Goal: Task Accomplishment & Management: Complete application form

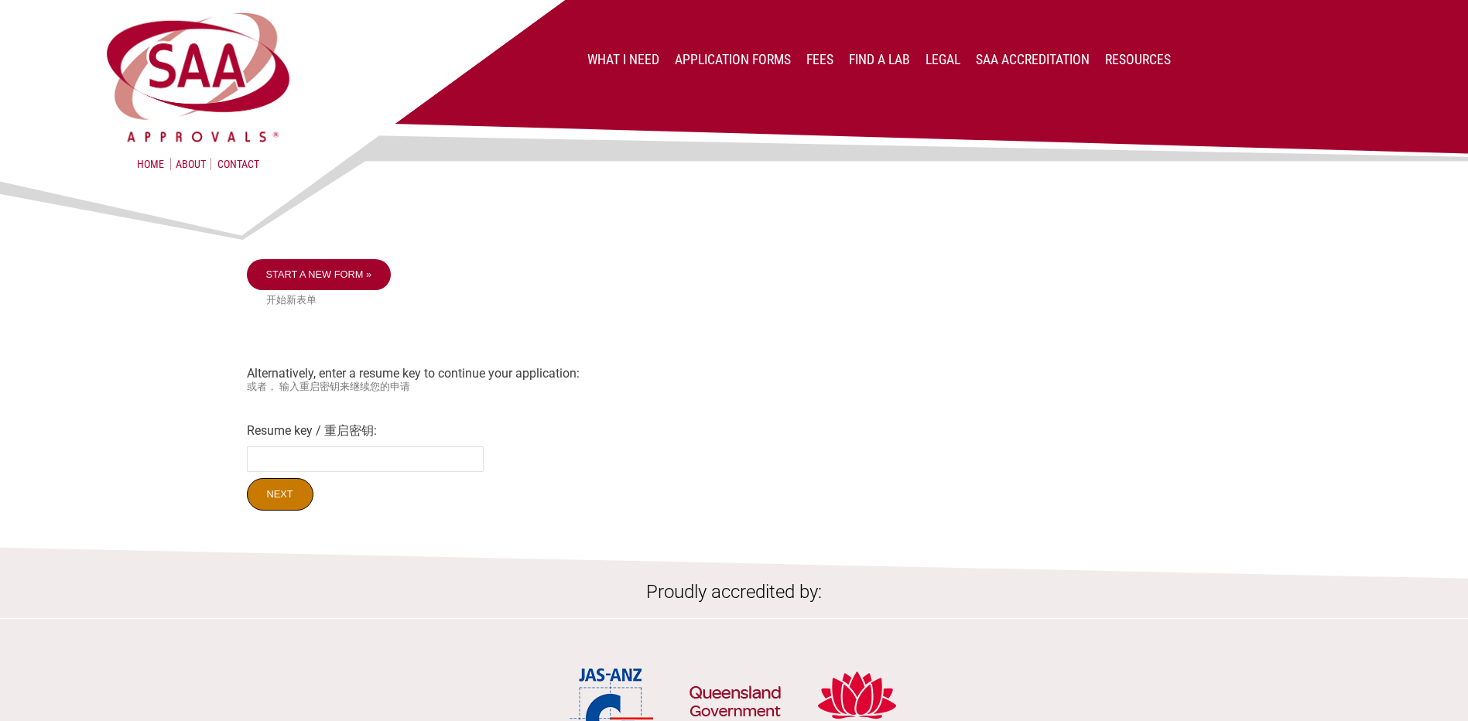
click at [283, 493] on input "Next" at bounding box center [280, 494] width 67 height 33
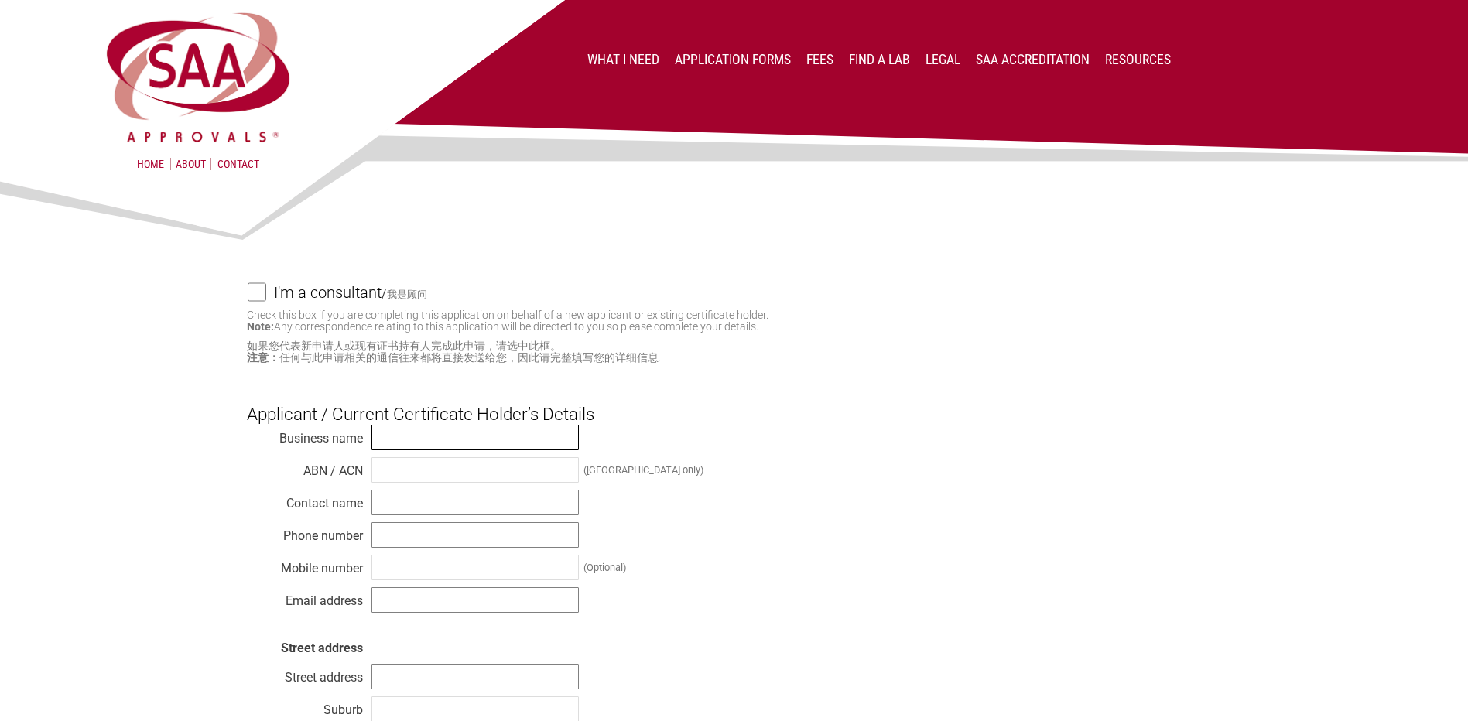
click at [416, 442] on input "text" at bounding box center [475, 438] width 207 height 26
type input "Stanley Black & Decker Australia Pty Ltd"
type input "8200021938"
type input "Arthur Kotsinadellis"
type input "0417527953"
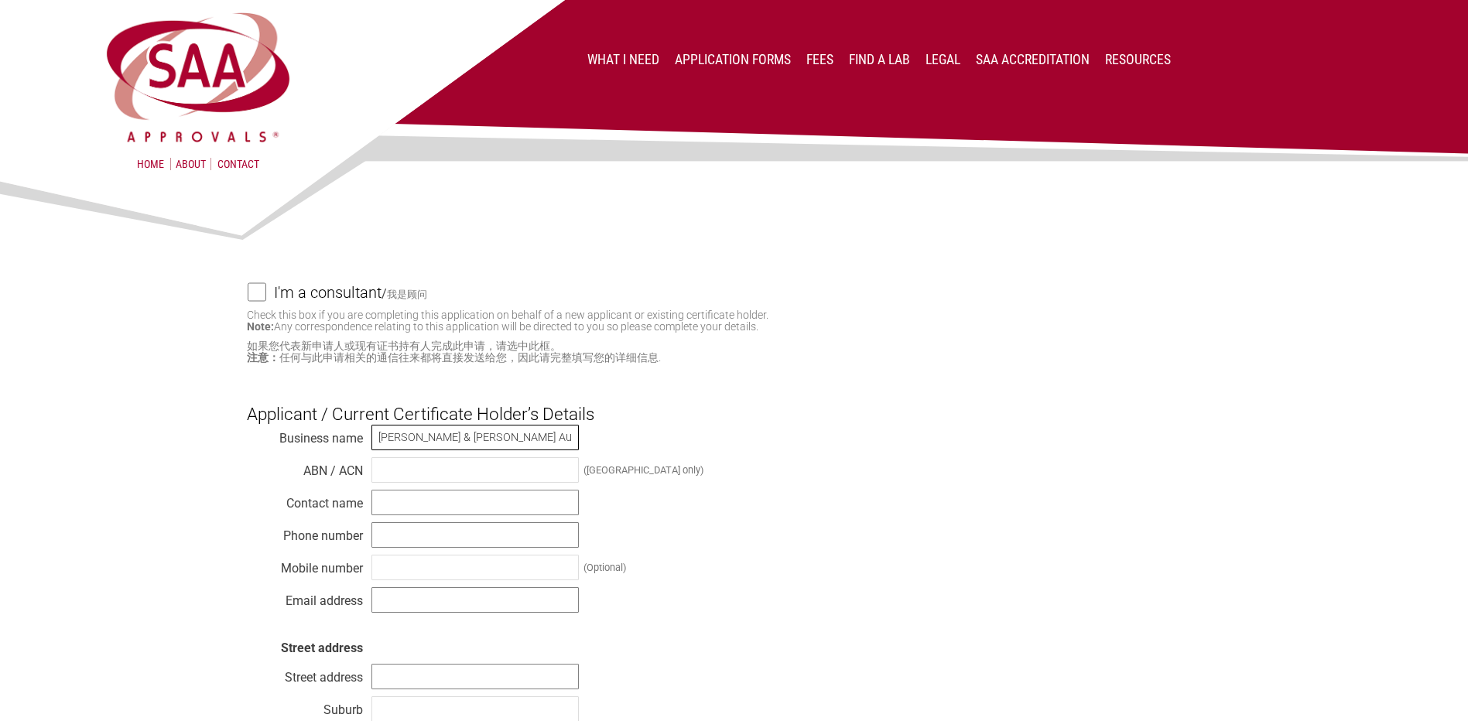
type input "Arthur.Kotsinadellis@sbdinc.com"
type input "29 Indian Drive"
type input "Keysborough"
type input "Victoria"
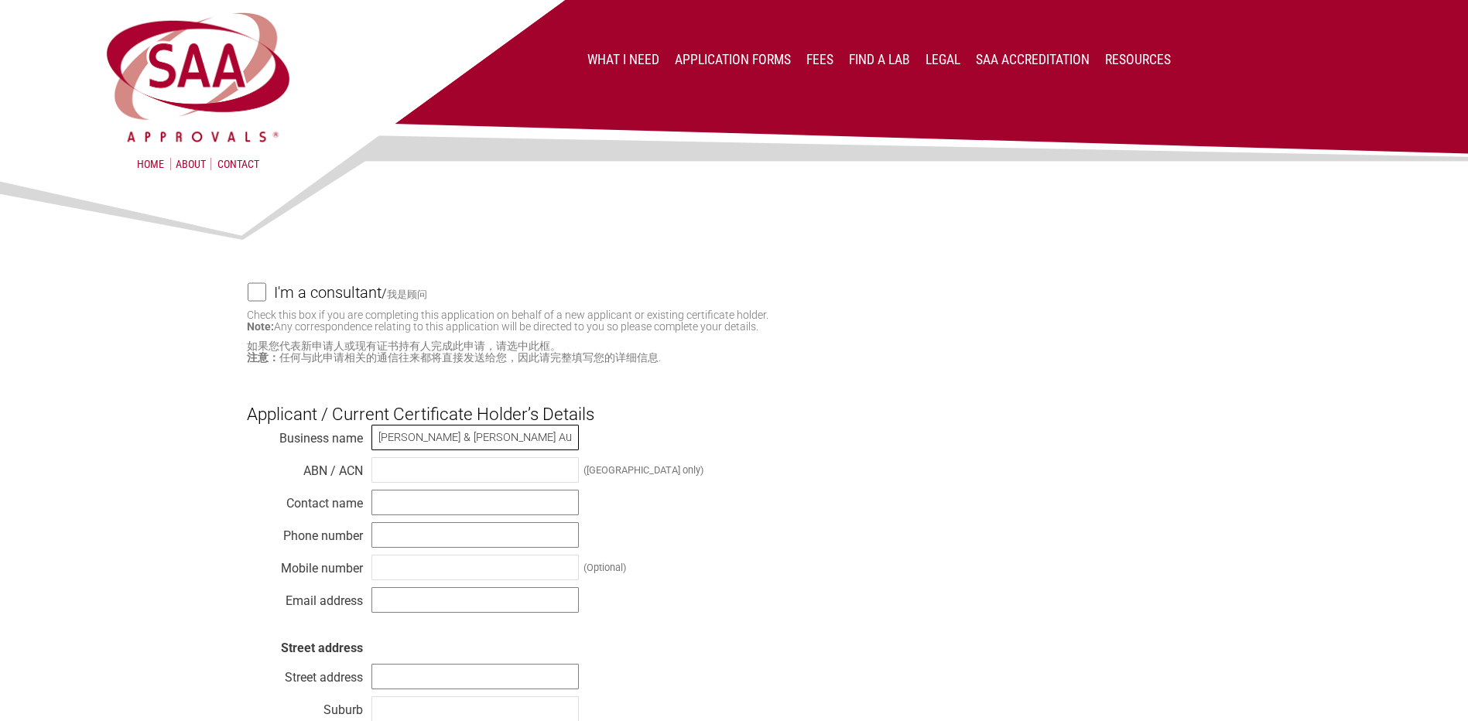
type input "3173"
select select "Australia"
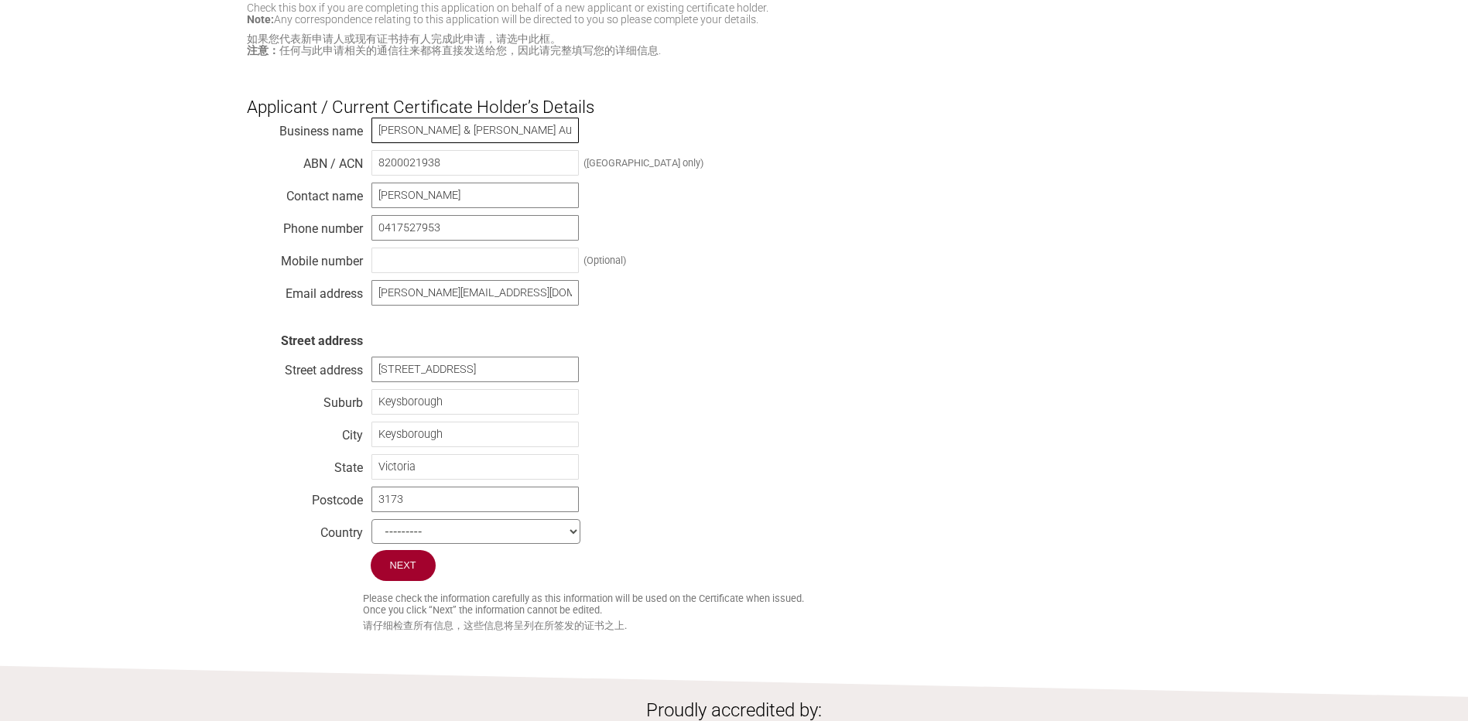
scroll to position [310, 0]
click at [402, 564] on input "Next" at bounding box center [404, 564] width 67 height 33
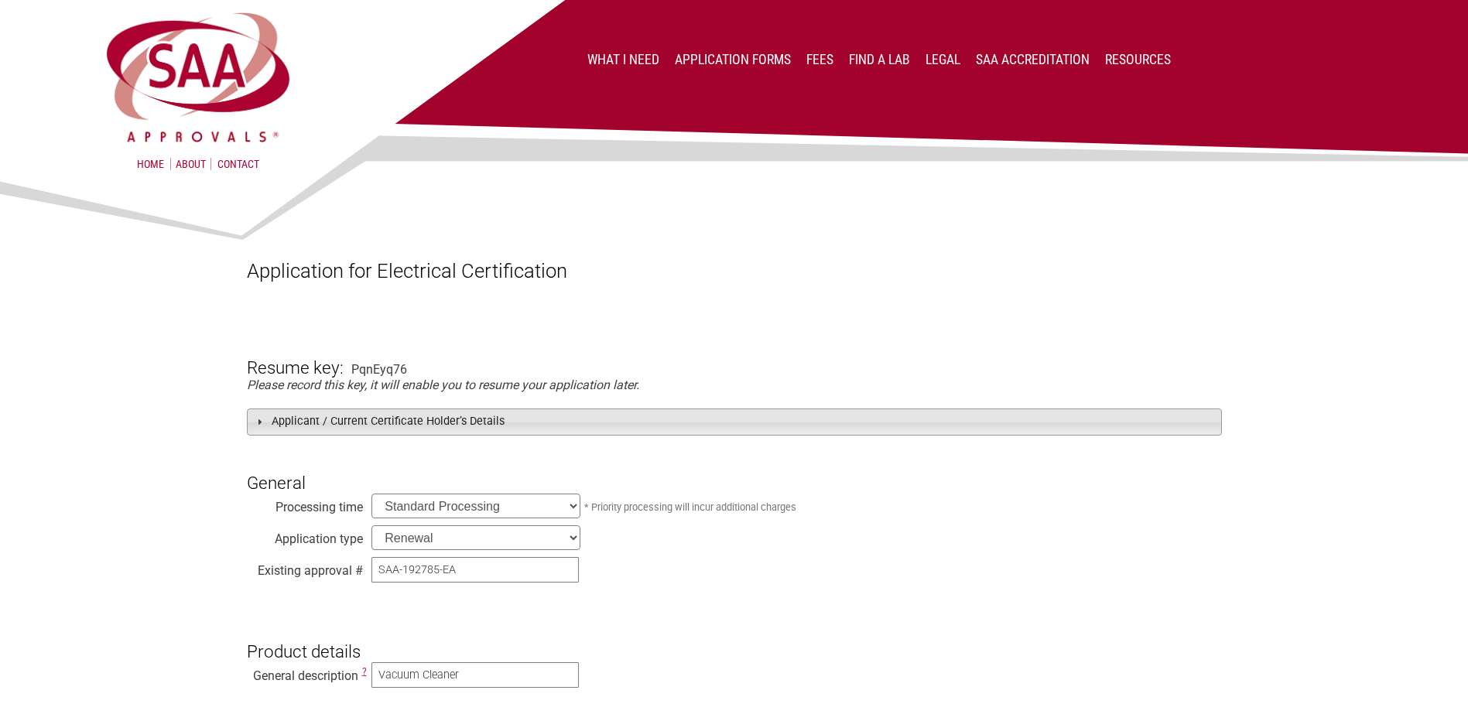
scroll to position [77, 0]
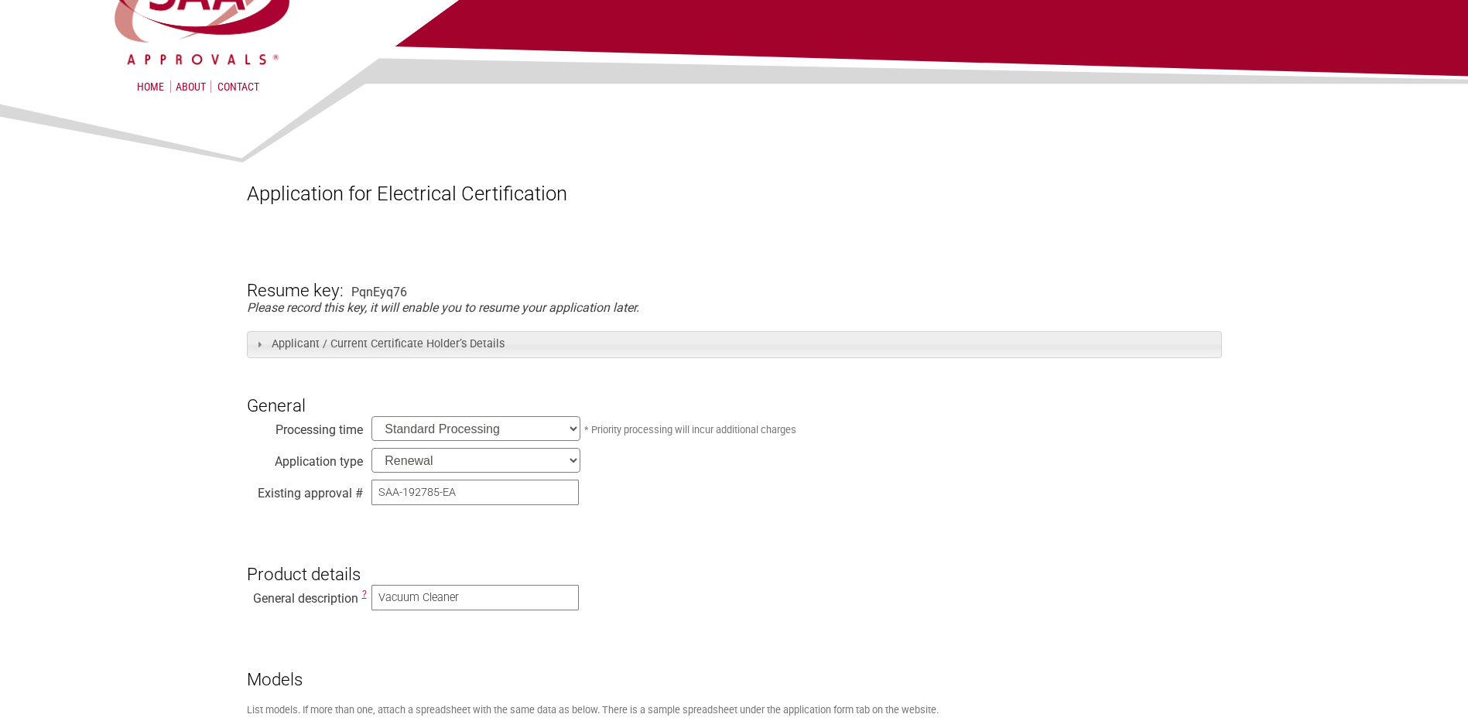
click at [574, 464] on select "New Modification Renewal Co-licence" at bounding box center [476, 460] width 209 height 25
select select "Modification"
click at [372, 450] on select "New Modification Renewal Co-licence" at bounding box center [476, 460] width 209 height 25
drag, startPoint x: 467, startPoint y: 495, endPoint x: 396, endPoint y: 495, distance: 71.2
click at [396, 495] on input "SAA-192785-EA" at bounding box center [475, 493] width 207 height 26
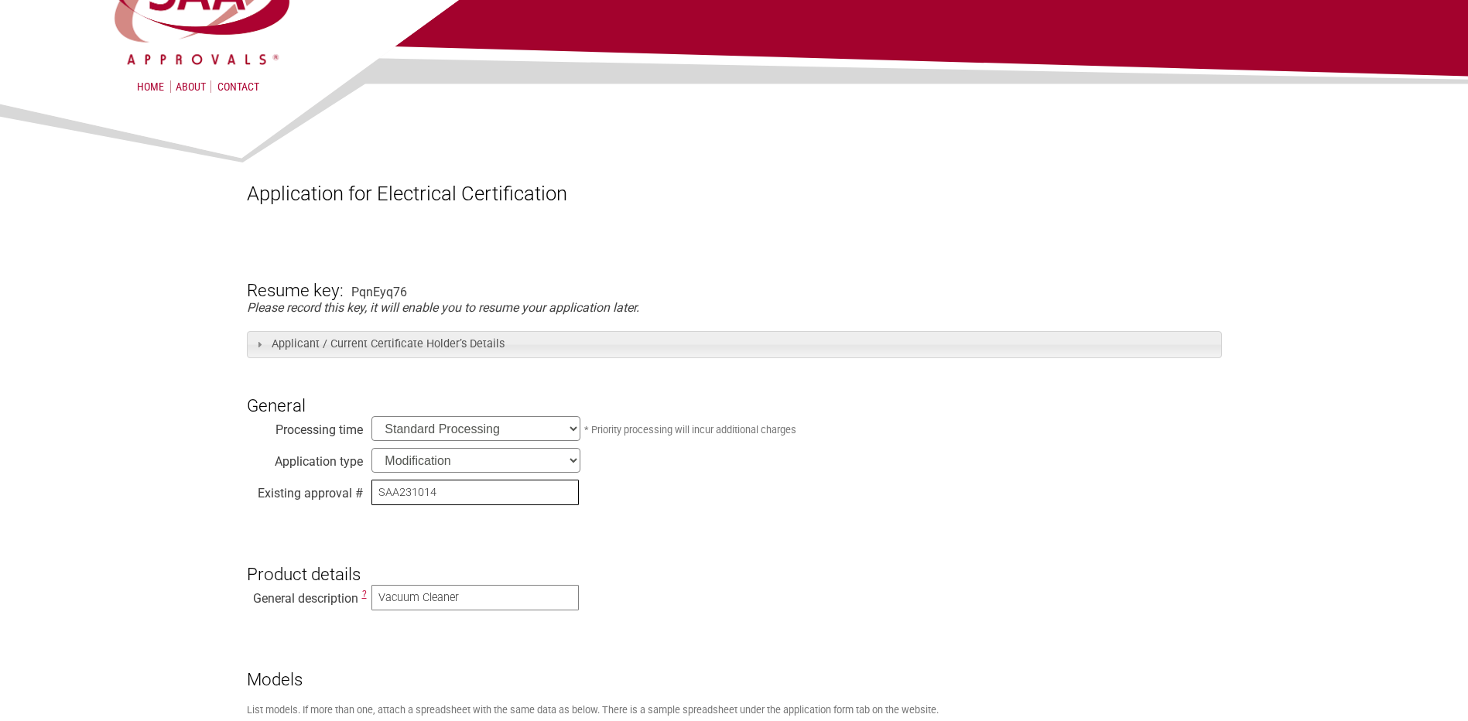
type input "SAA231014"
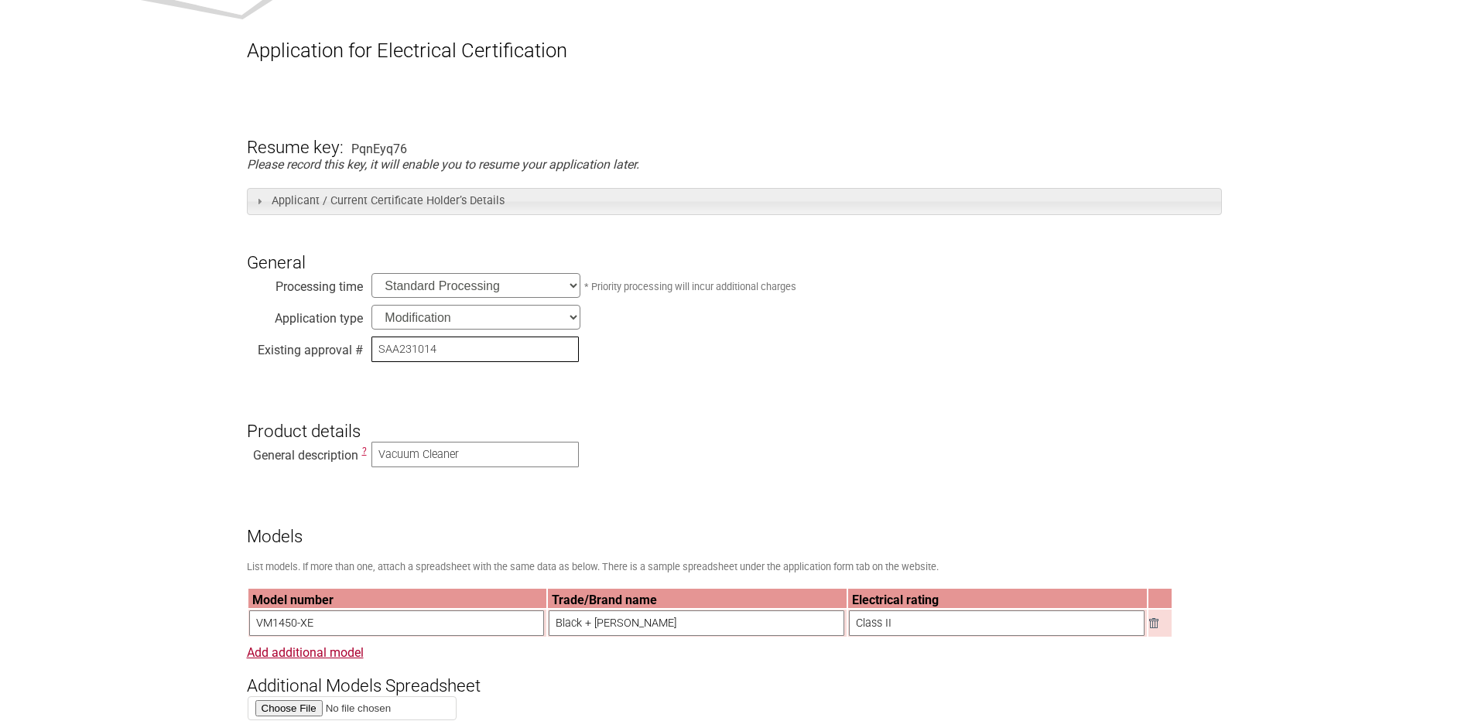
scroll to position [232, 0]
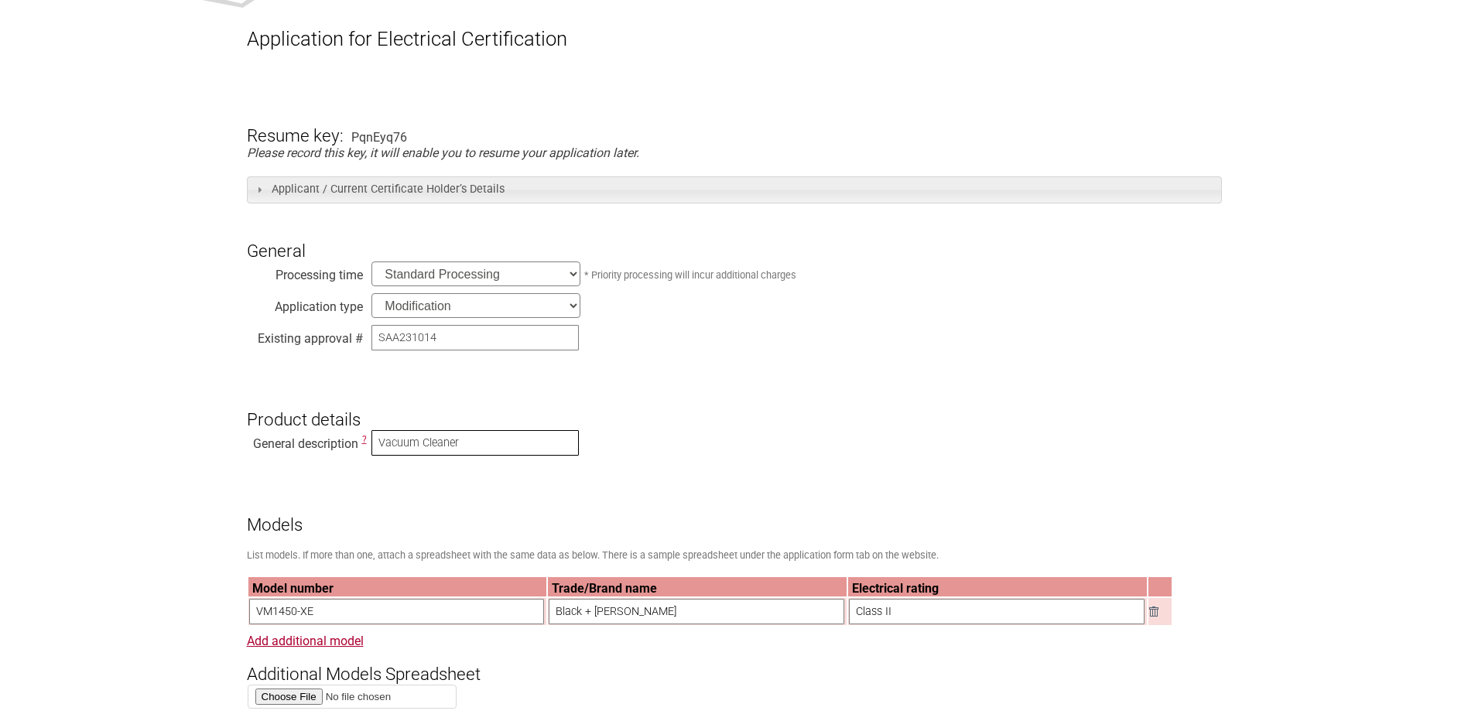
drag, startPoint x: 502, startPoint y: 454, endPoint x: 362, endPoint y: 450, distance: 140.2
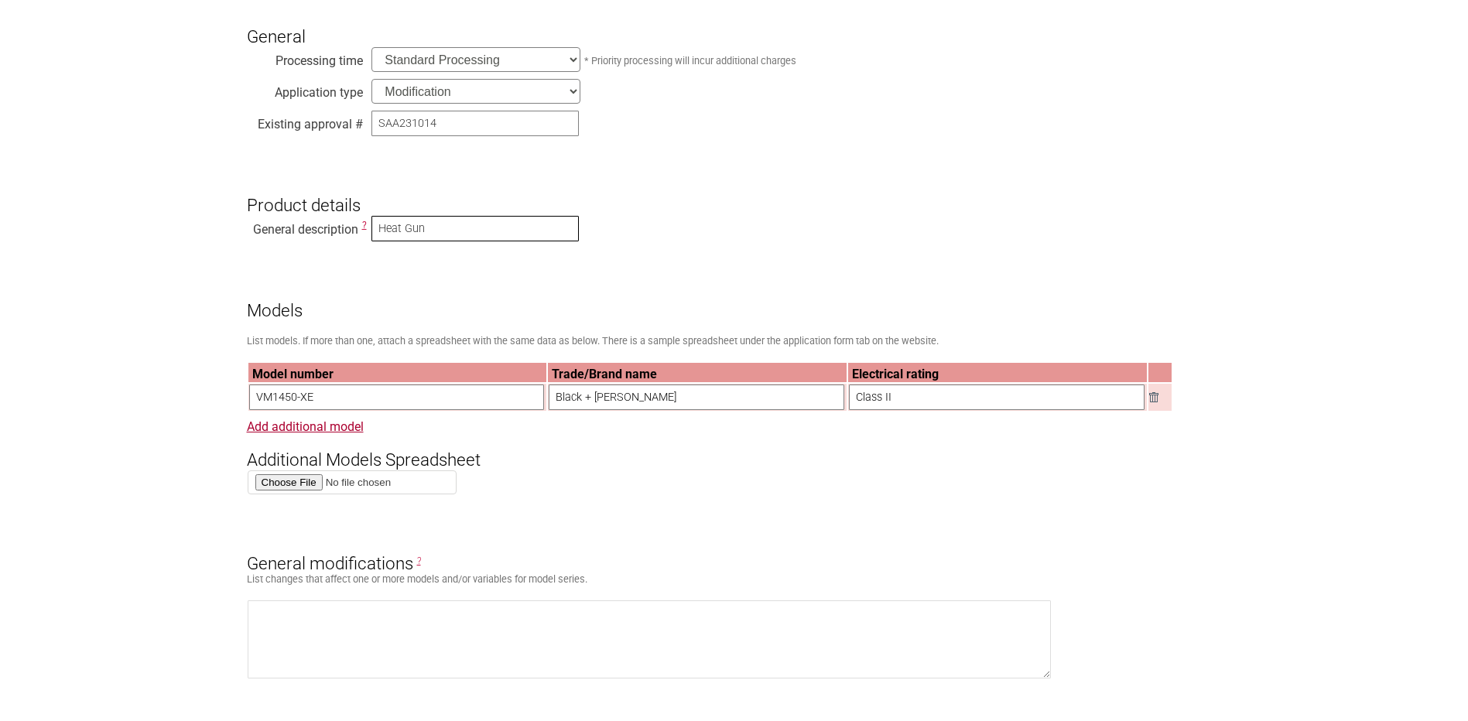
scroll to position [464, 0]
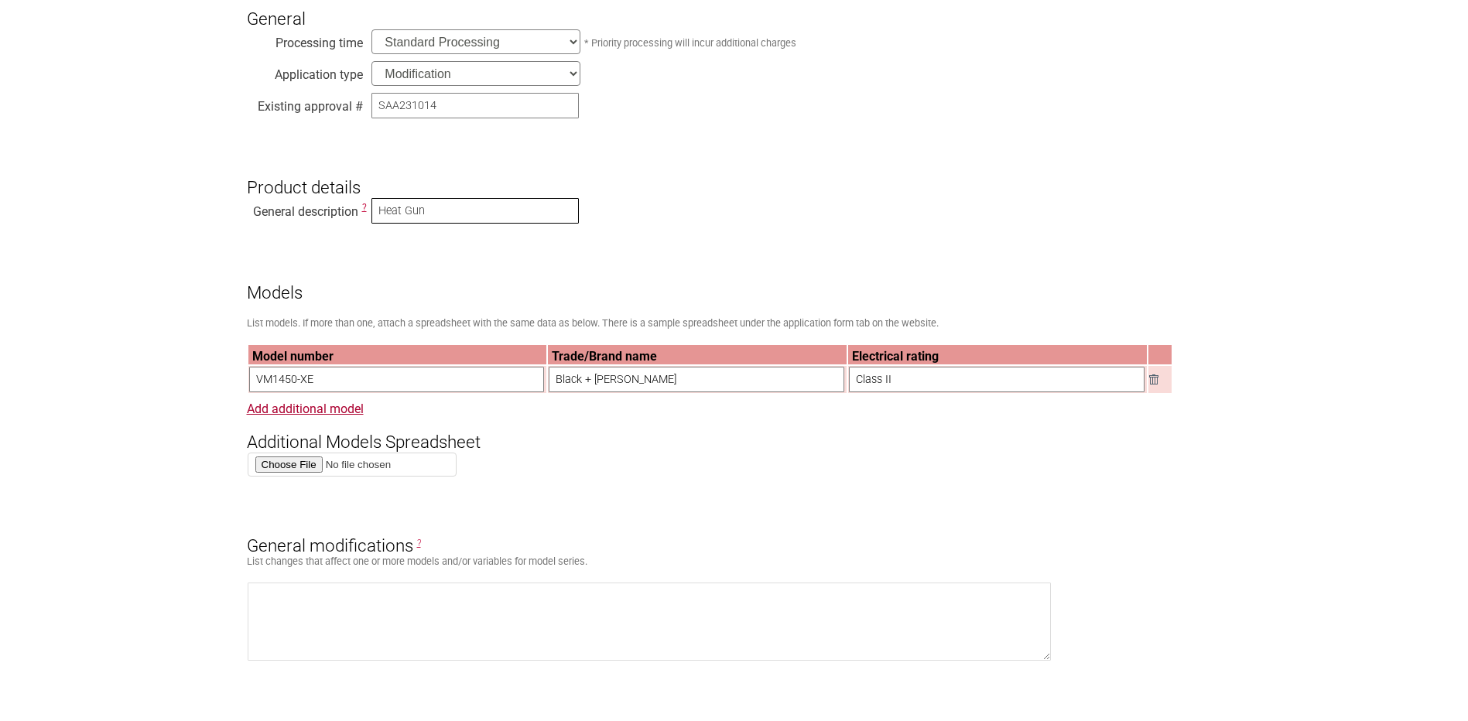
type input "Heat Gun"
click at [350, 379] on input "VM1450-XE" at bounding box center [397, 380] width 296 height 26
drag, startPoint x: 347, startPoint y: 385, endPoint x: 221, endPoint y: 394, distance: 126.5
paste input "D26414"
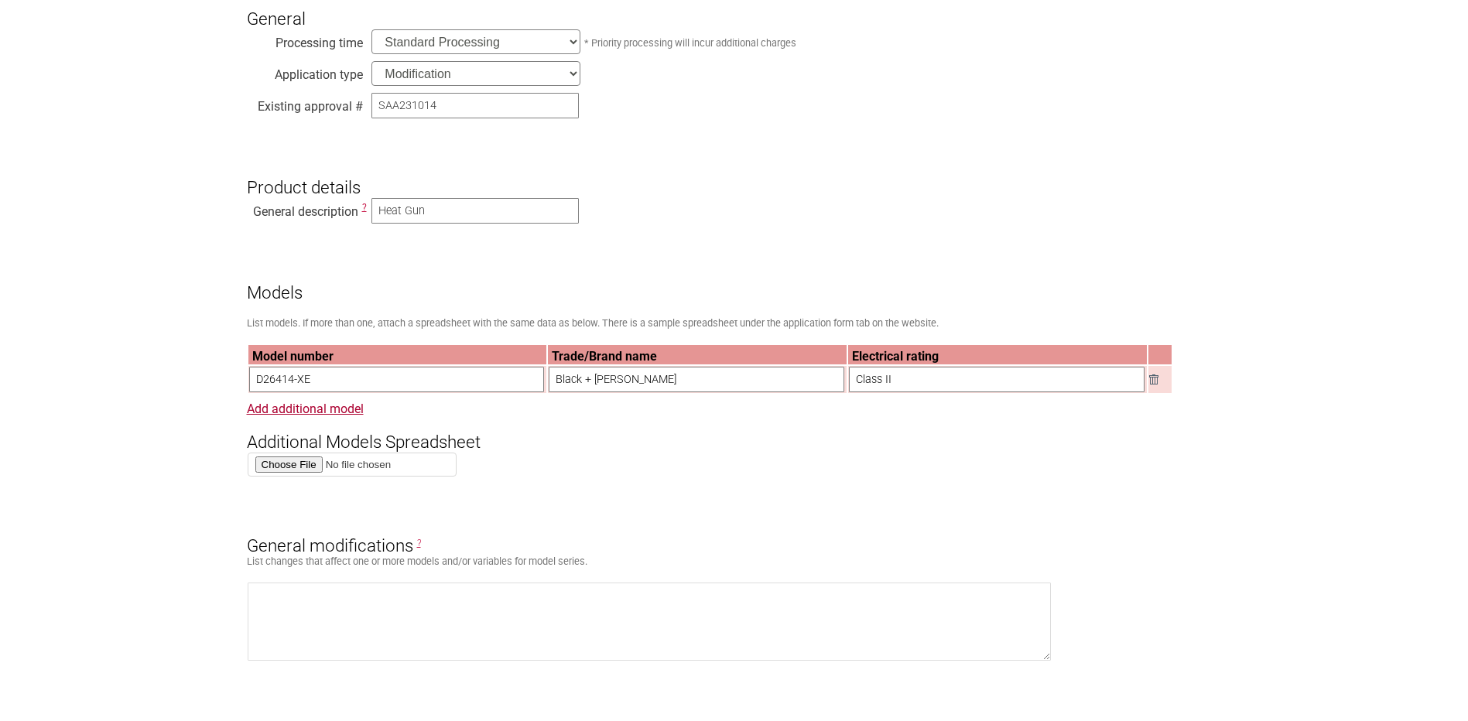
type input "D26414-XE"
drag, startPoint x: 682, startPoint y: 388, endPoint x: 509, endPoint y: 388, distance: 173.4
click at [509, 388] on tr "D26414-XE Black + Decker Class II" at bounding box center [710, 379] width 924 height 27
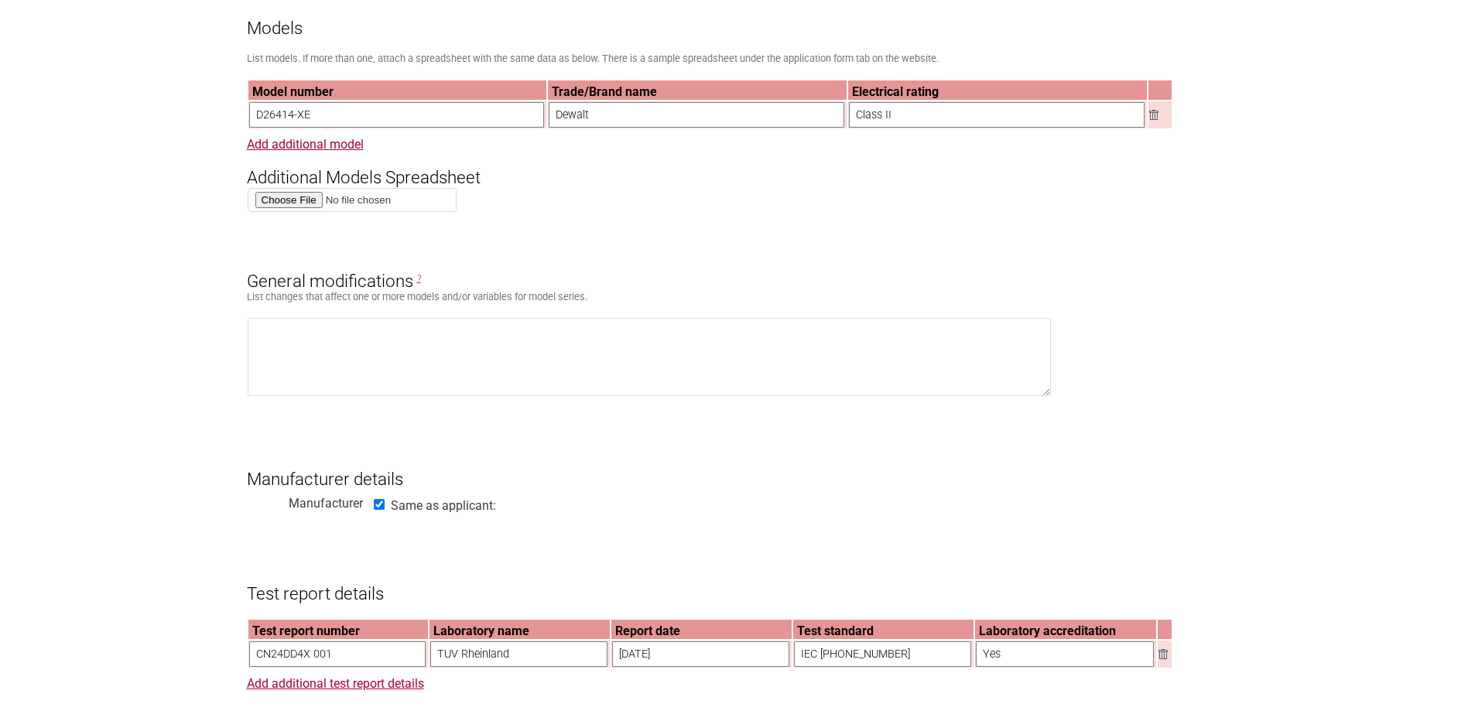
scroll to position [774, 0]
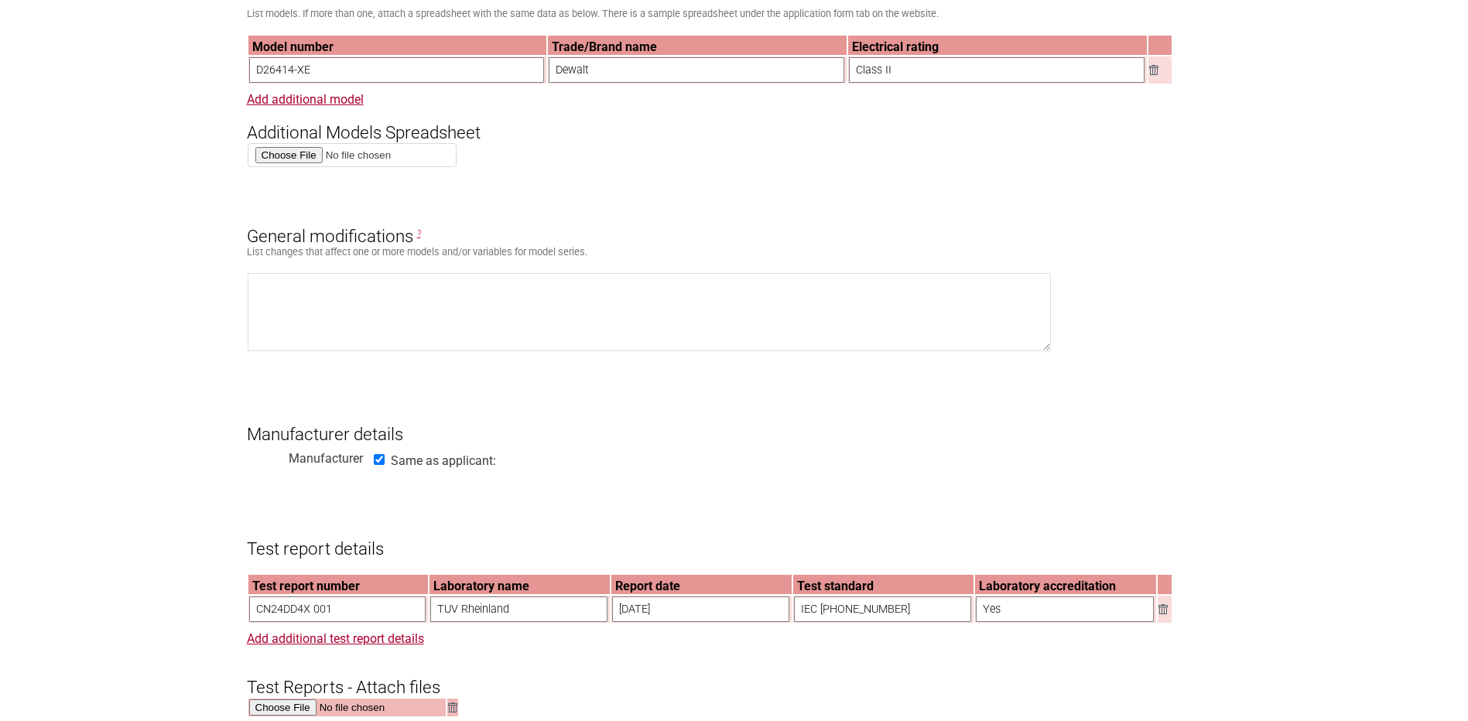
type input "Dewalt"
click at [481, 317] on textarea at bounding box center [650, 312] width 804 height 78
paste textarea "a new PCBA and improved the winding method of the heating element for our DeWal…"
click at [263, 294] on textarea "a new PCBA and improved the winding method of the heating element for our DeWal…" at bounding box center [650, 312] width 804 height 78
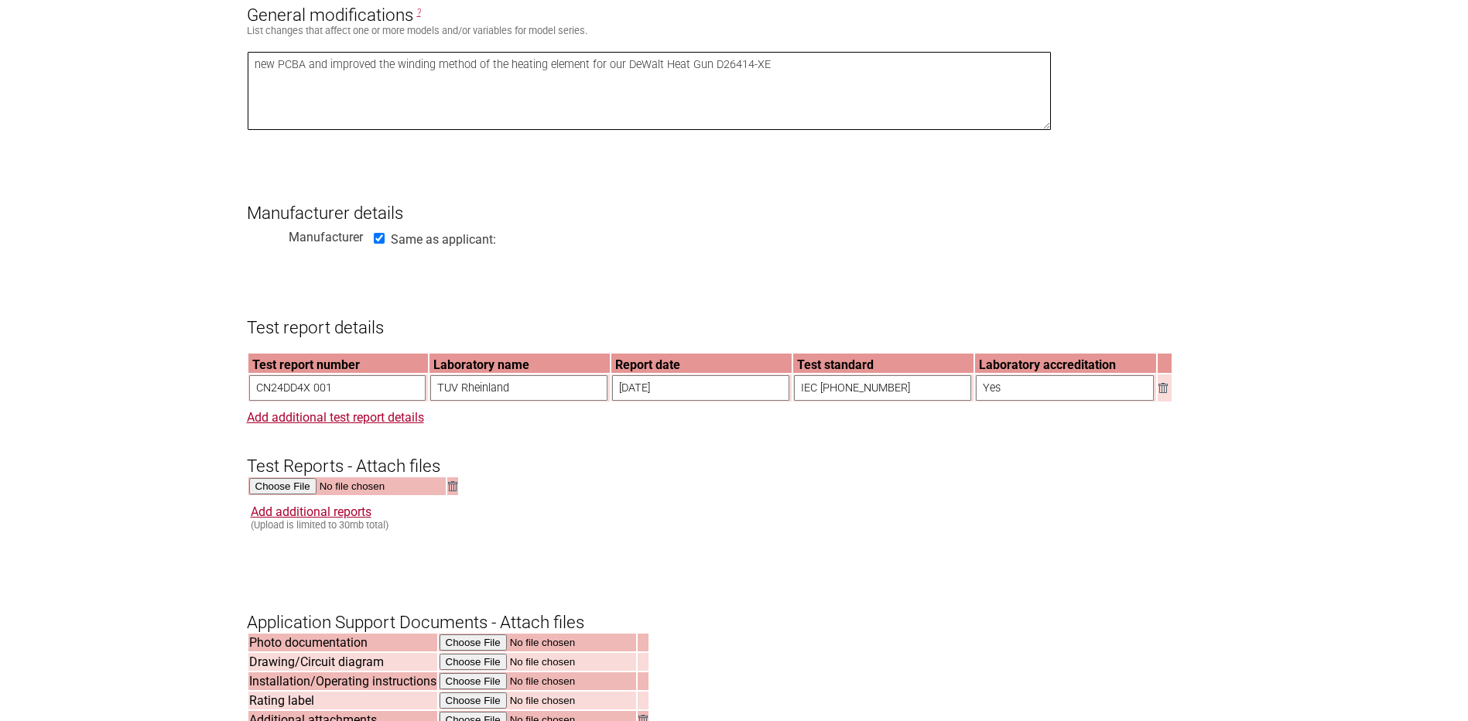
scroll to position [1006, 0]
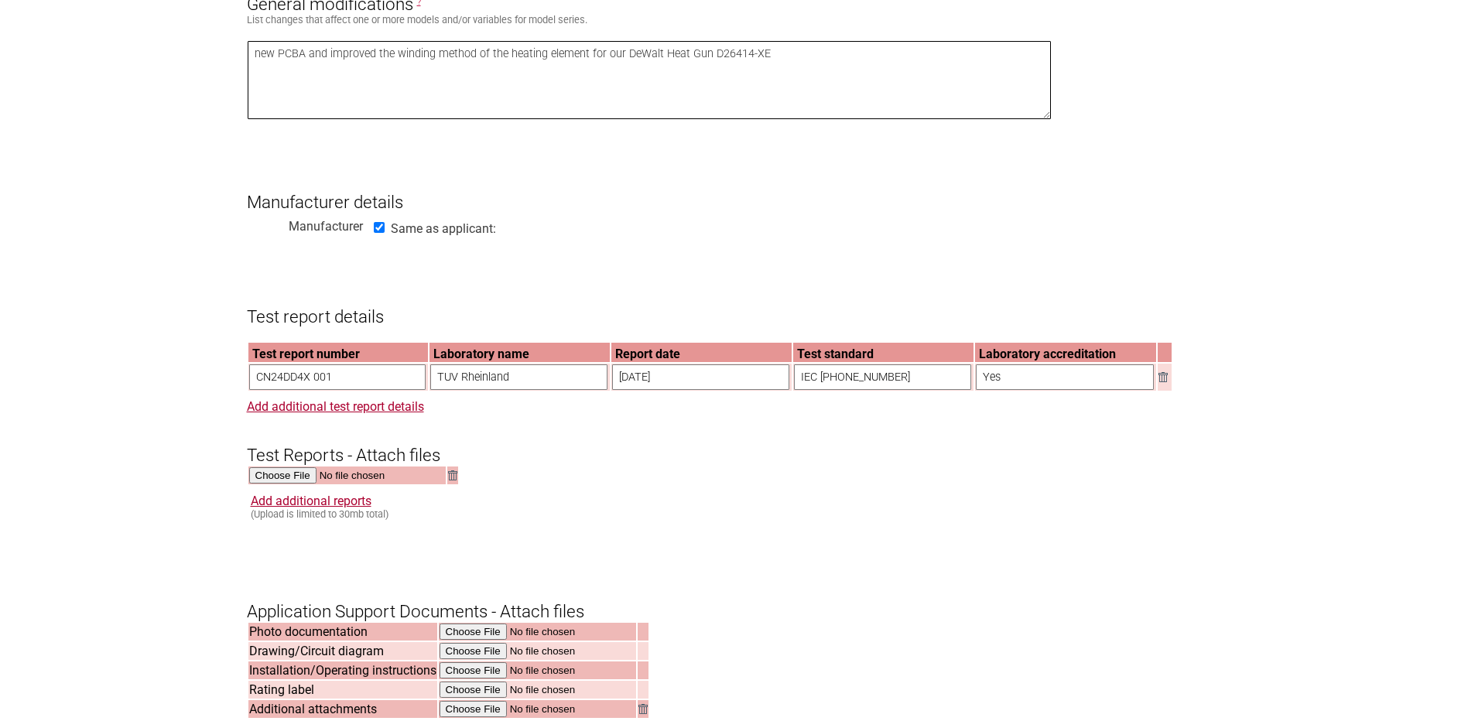
type textarea "new PCBA and improved the winding method of the heating element for our DeWalt …"
drag, startPoint x: 345, startPoint y: 389, endPoint x: 232, endPoint y: 391, distance: 113.0
click at [232, 391] on section "Application for Electrical Certification Resume key: PqnEyq76 Please record thi…" at bounding box center [734, 305] width 1468 height 2275
type input "6224557.50A"
drag, startPoint x: 550, startPoint y: 396, endPoint x: 435, endPoint y: 399, distance: 114.6
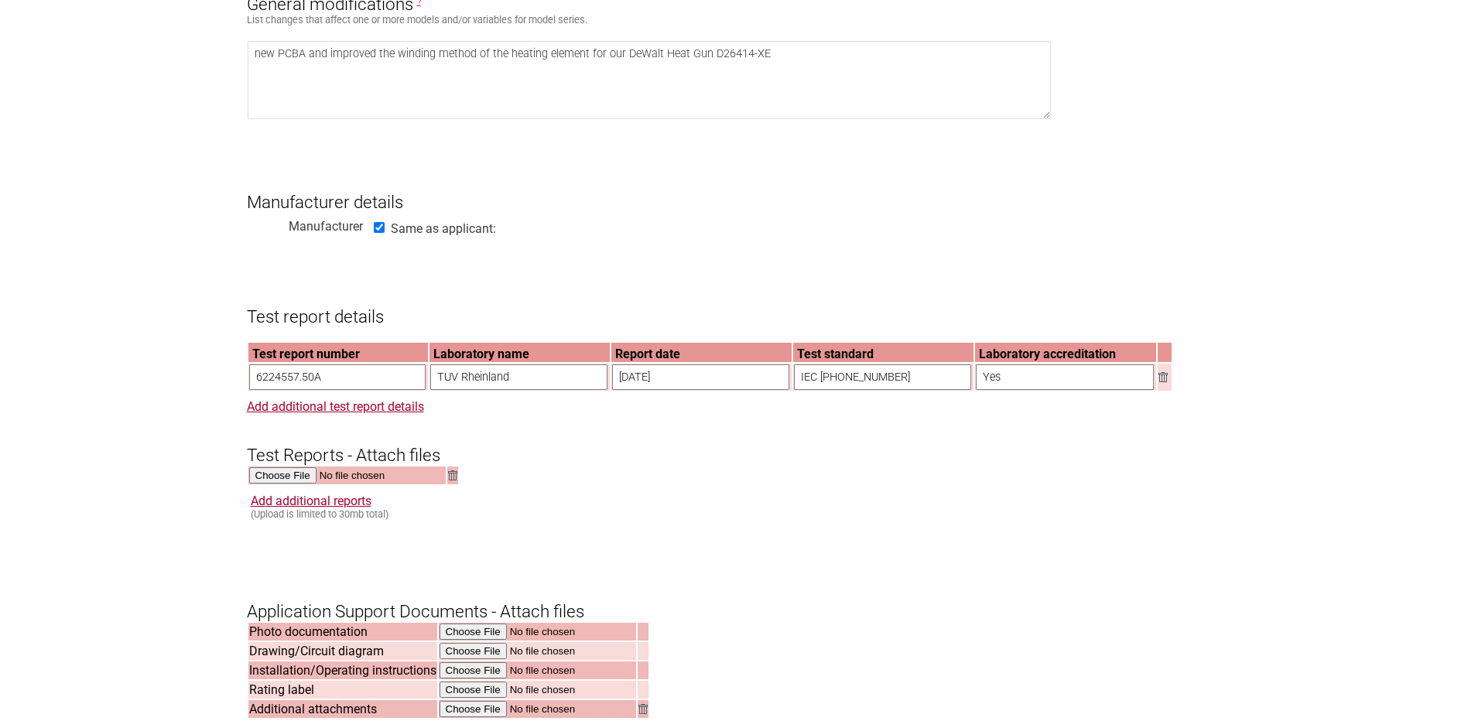
click at [435, 390] on input "TUV Rheinland" at bounding box center [518, 378] width 177 height 26
type input "Dekra"
drag, startPoint x: 693, startPoint y: 387, endPoint x: 561, endPoint y: 392, distance: 131.7
click at [561, 391] on tr "6224557.50A Dekra 03/07/2024 IEC 60335-2-2 Yes" at bounding box center [710, 377] width 924 height 27
type input "22/05/2025"
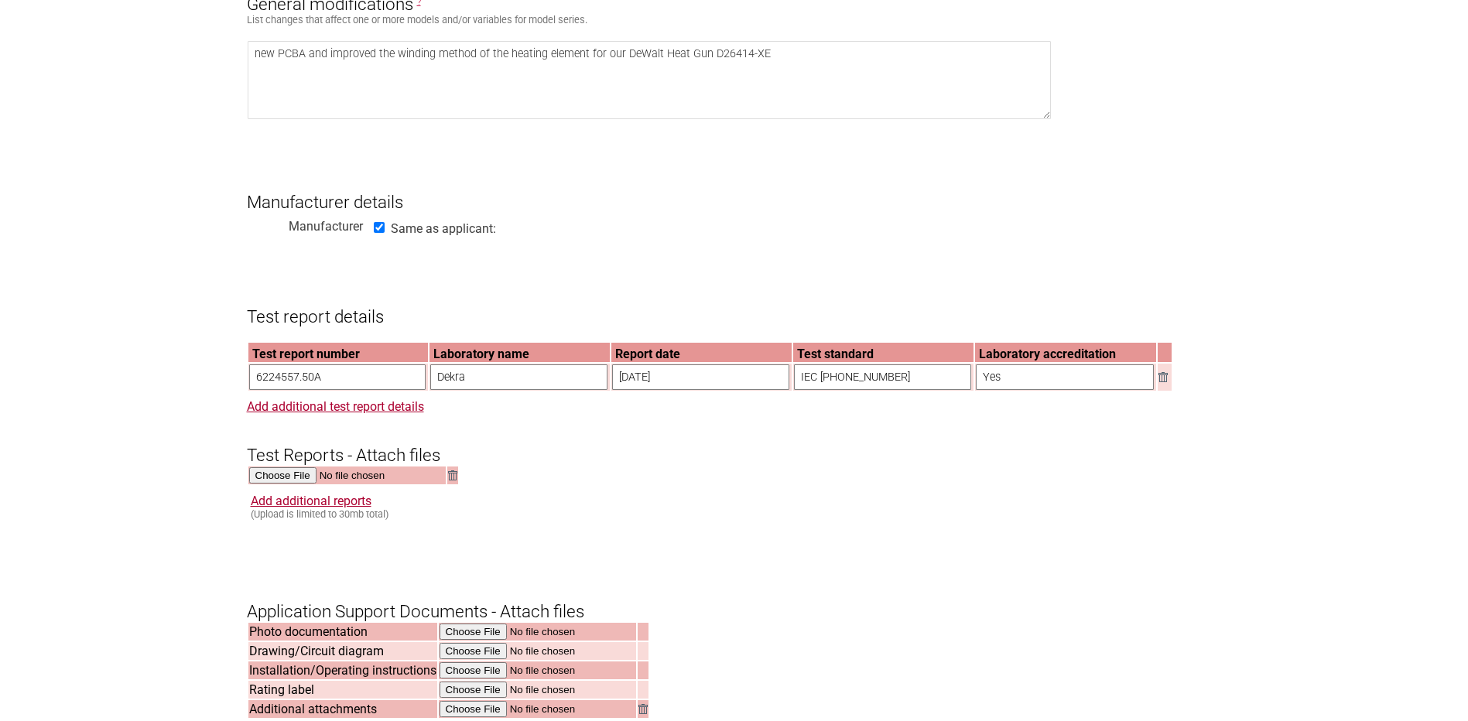
drag, startPoint x: 899, startPoint y: 392, endPoint x: 862, endPoint y: 388, distance: 37.4
click at [862, 388] on input "IEC 60335-2-2" at bounding box center [882, 378] width 177 height 26
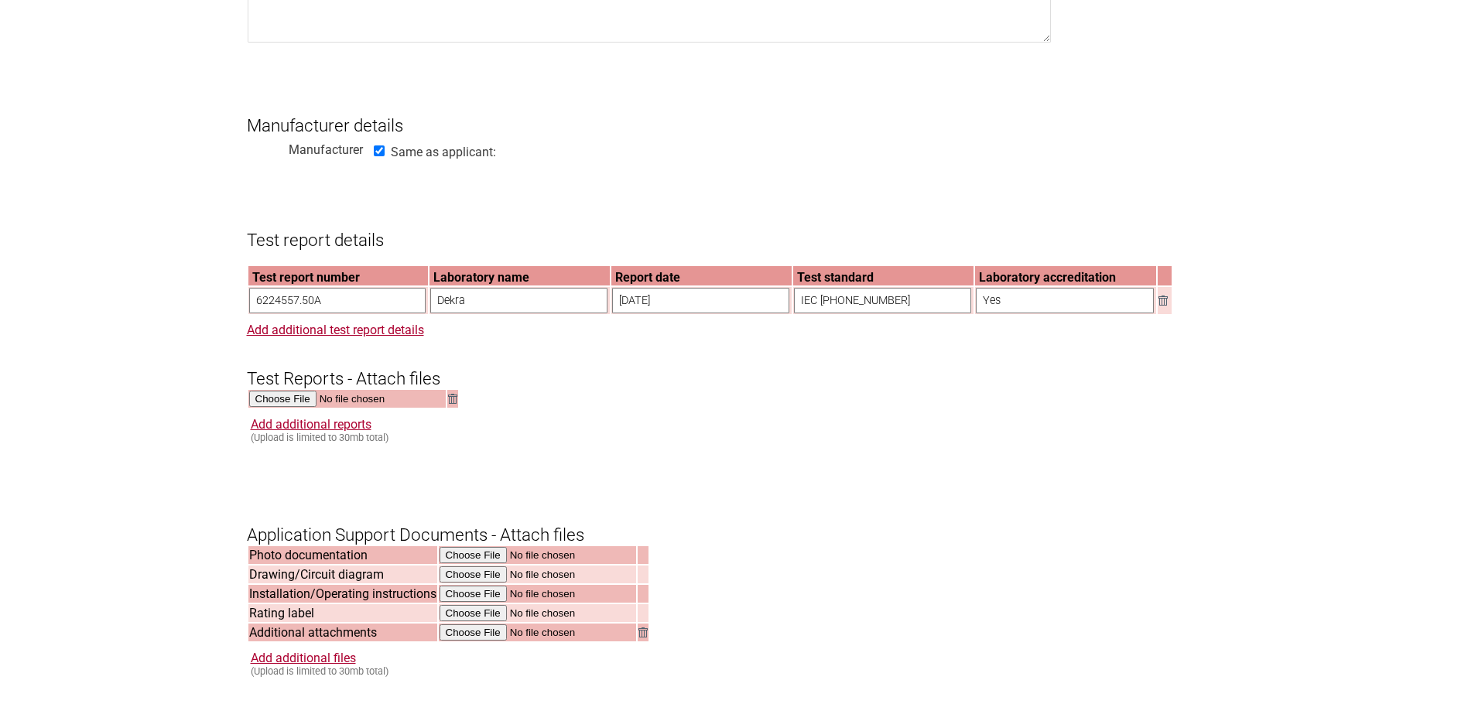
scroll to position [1084, 0]
type input "IEC 60335-2-45"
click at [303, 406] on input "file" at bounding box center [347, 399] width 197 height 18
type input "C:\fakepath\6224557.50A-IECTRF.pdf"
click at [303, 431] on link "Add additional reports" at bounding box center [311, 423] width 121 height 15
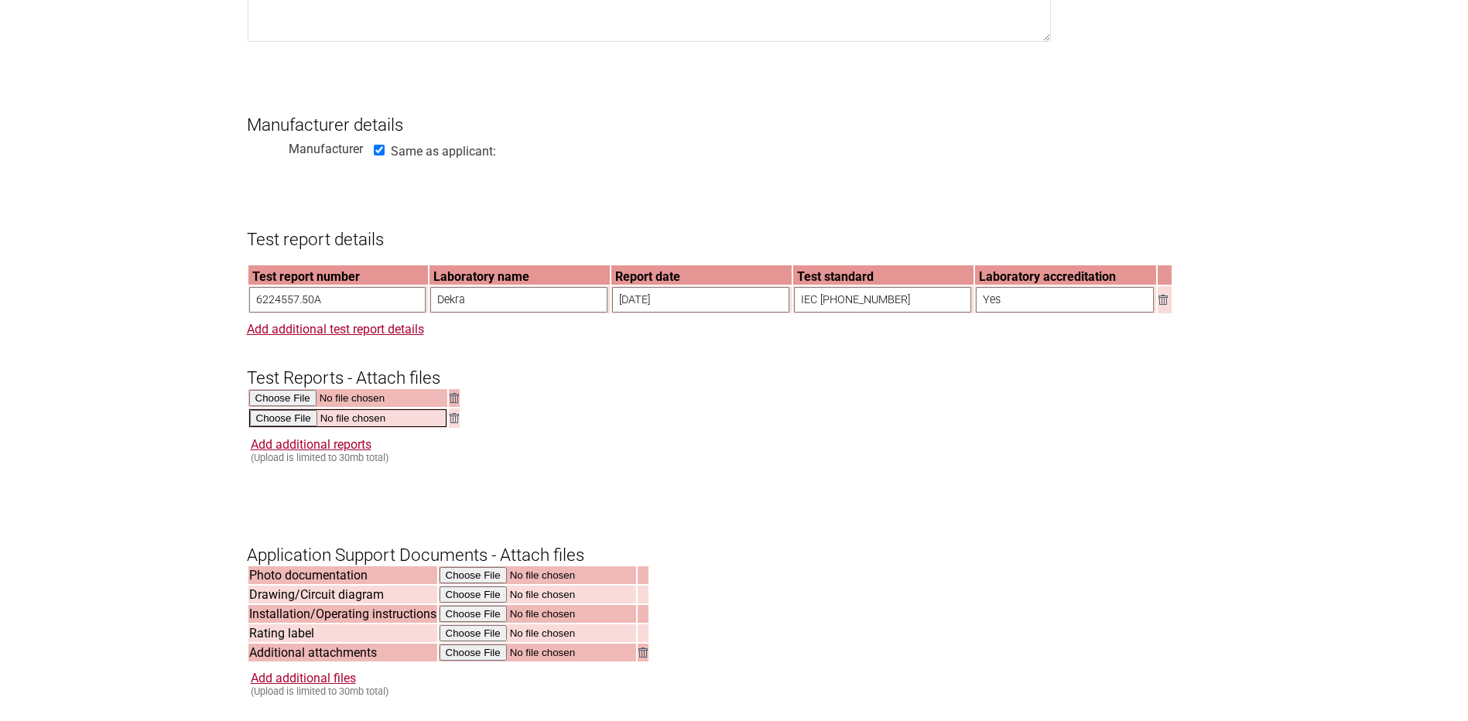
click at [302, 427] on input "file" at bounding box center [347, 418] width 197 height 18
type input "C:\fakepath\N656818 man heat guns GB XE (1).pdf"
click at [307, 451] on link "Add additional reports" at bounding box center [311, 443] width 121 height 15
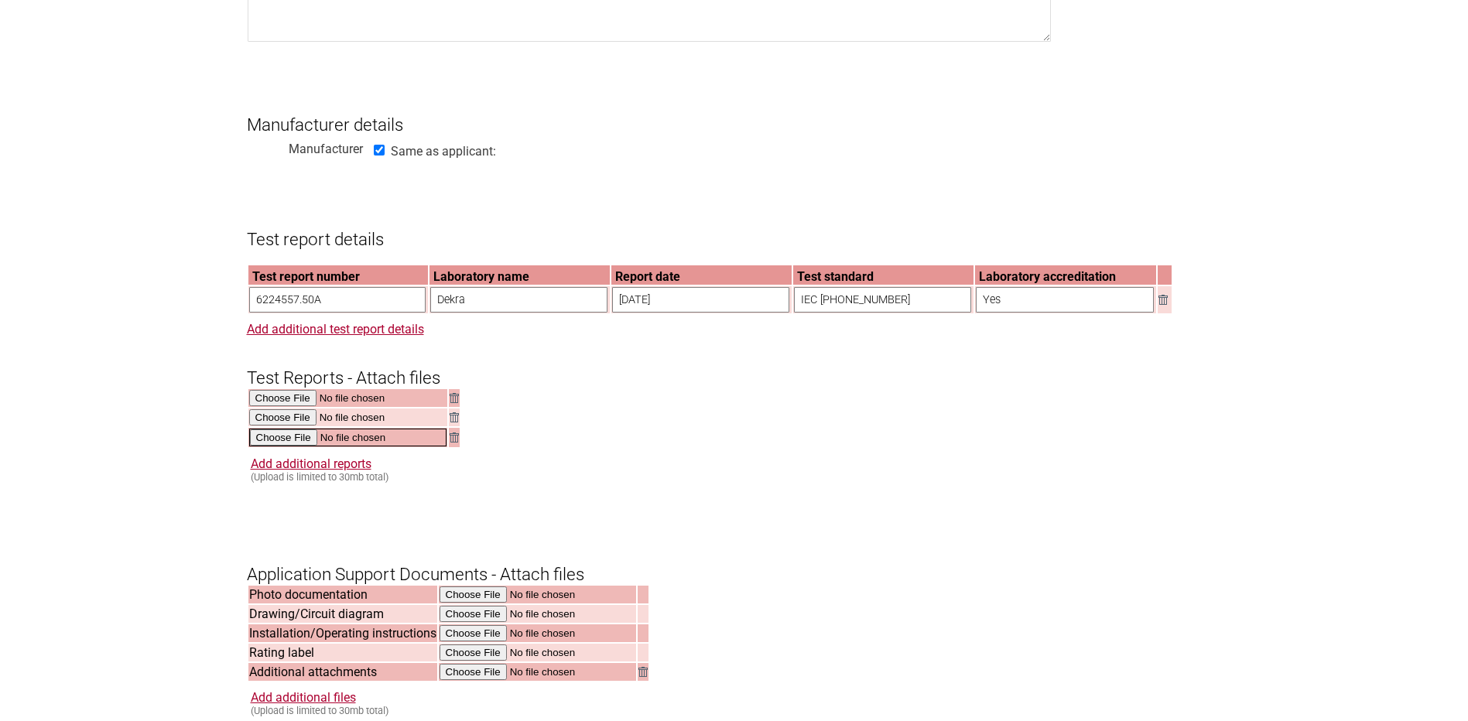
click at [290, 447] on input "file" at bounding box center [347, 438] width 197 height 18
type input "C:\fakepath\NA422174 D26414-XE RLBL TY1wmmwm.pdf"
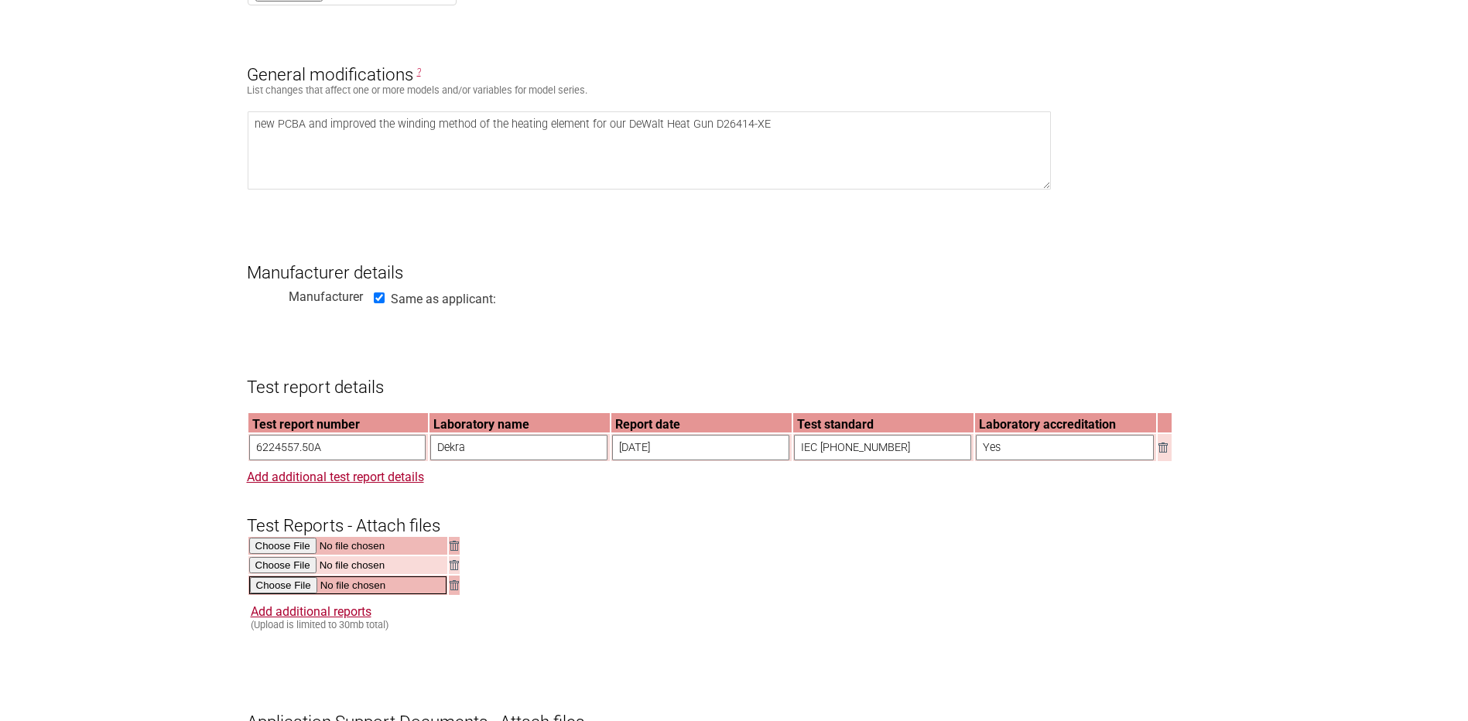
scroll to position [929, 0]
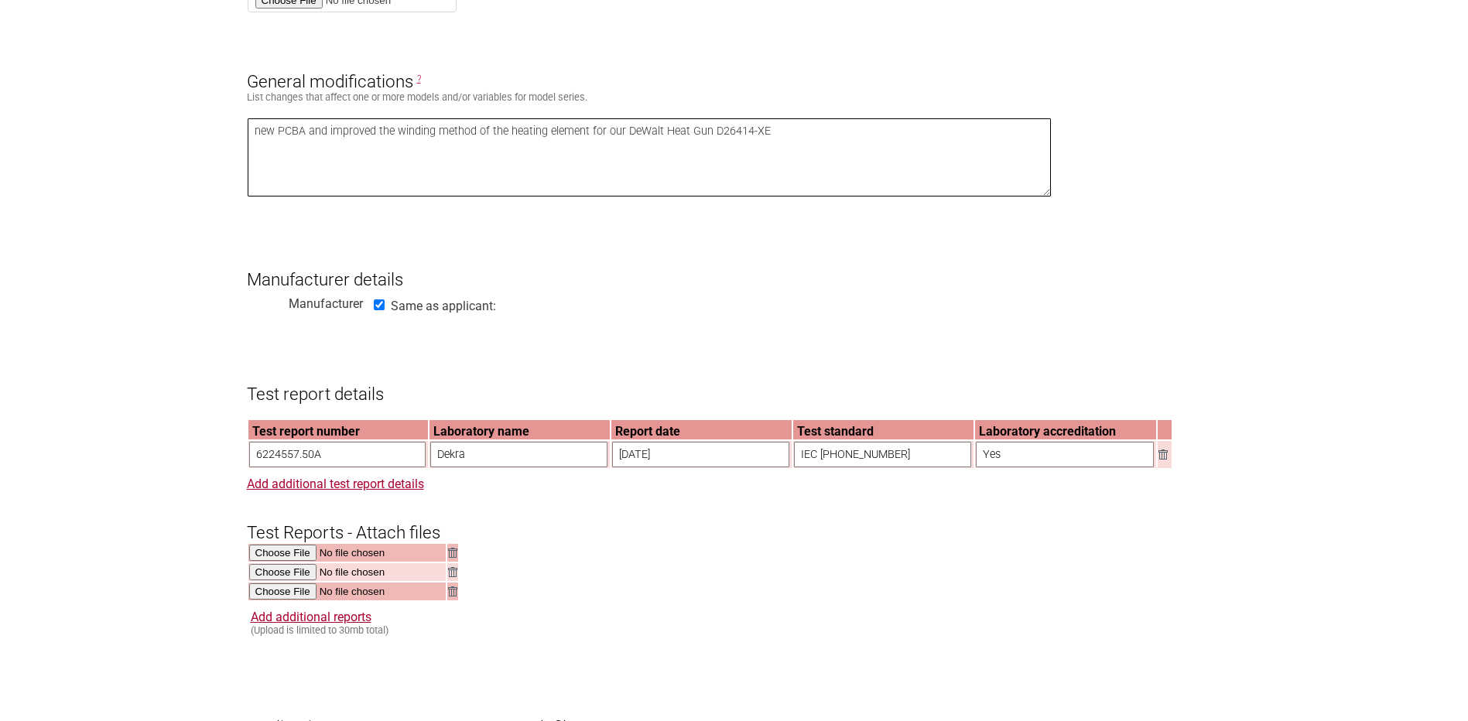
drag, startPoint x: 817, startPoint y: 141, endPoint x: 235, endPoint y: 122, distance: 581.7
click at [235, 122] on section "Application for Electrical Certification Resume key: PqnEyq76 Please record thi…" at bounding box center [734, 402] width 1468 height 2314
click at [261, 137] on textarea "new PCBA and improved the winding method of the heating element for our DeWalt …" at bounding box center [650, 157] width 804 height 78
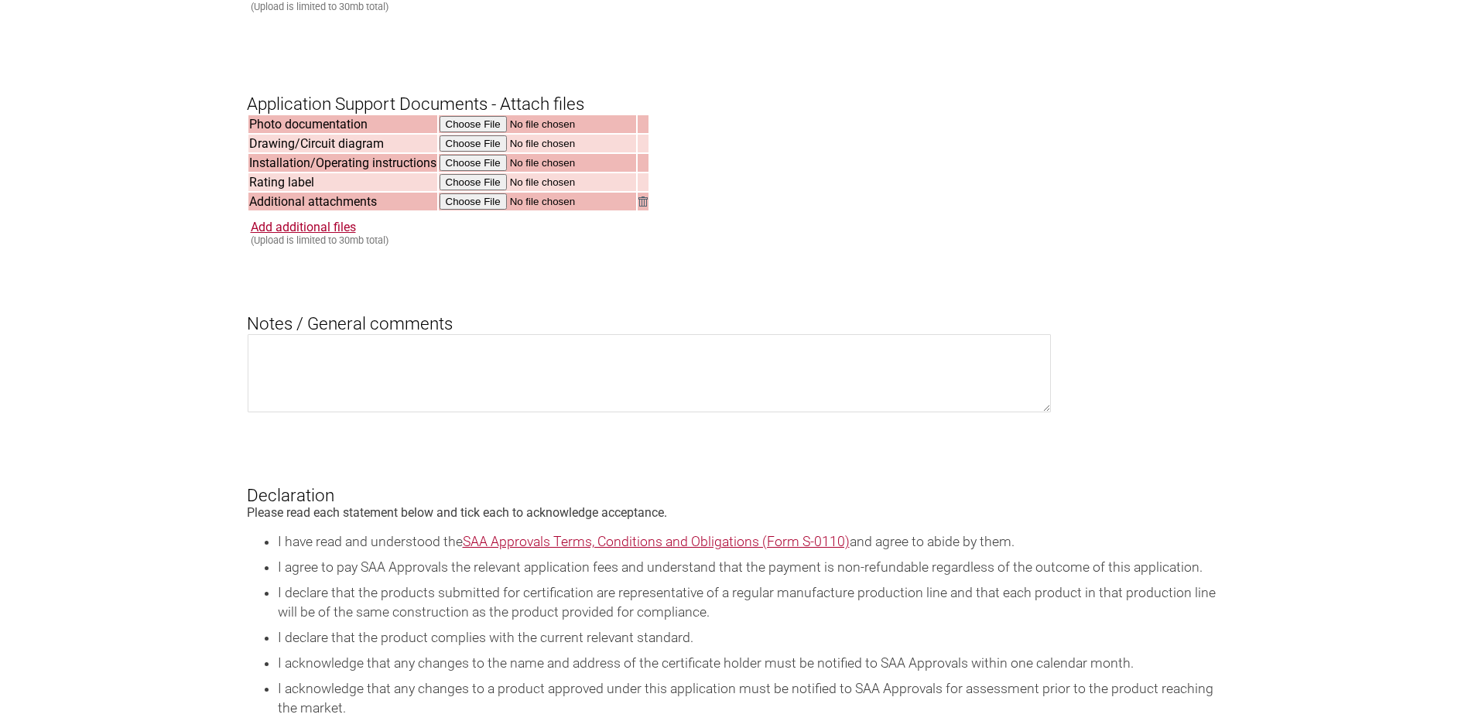
scroll to position [1548, 0]
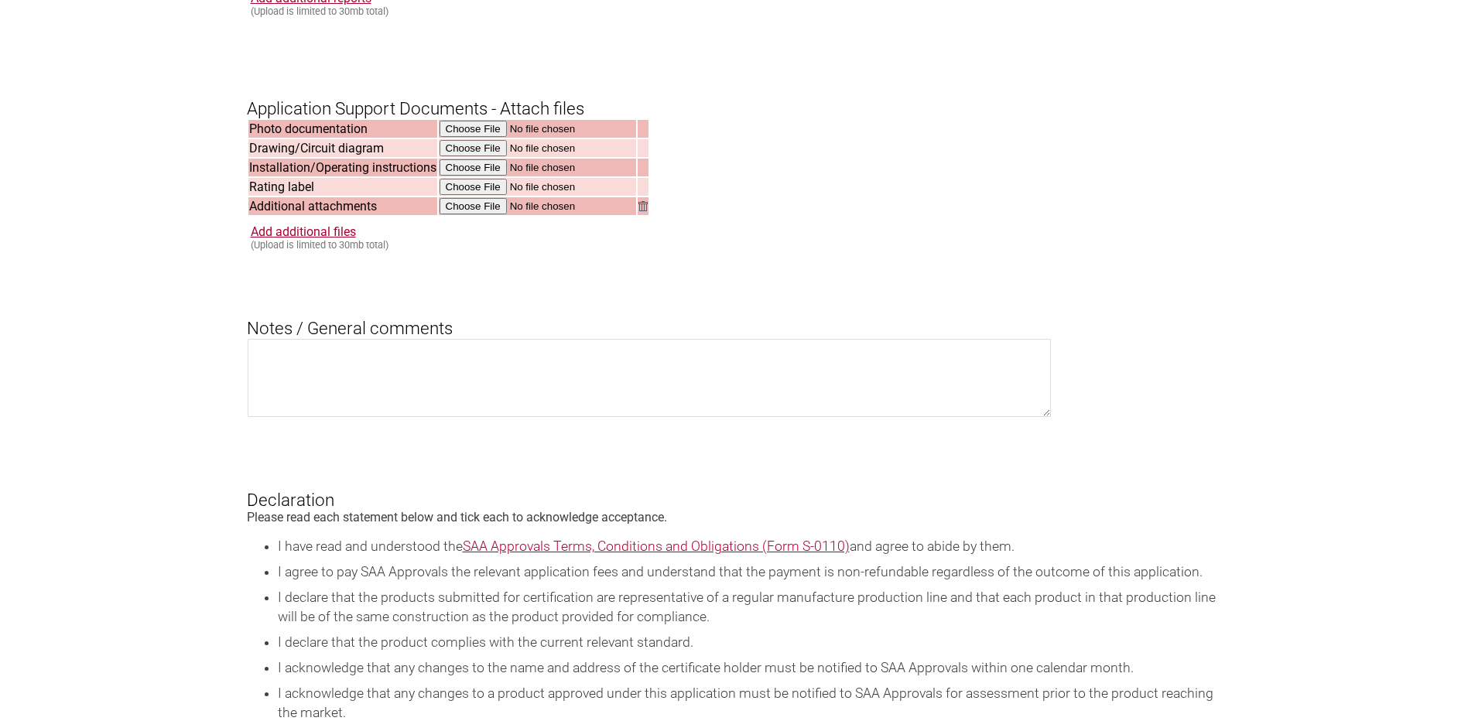
type textarea "New PCBA and improved the winding method of the heating element for our DeWalt …"
click at [382, 386] on textarea at bounding box center [650, 378] width 804 height 78
paste textarea "new PCBA and improved the winding method of the heating element for our DeWalt …"
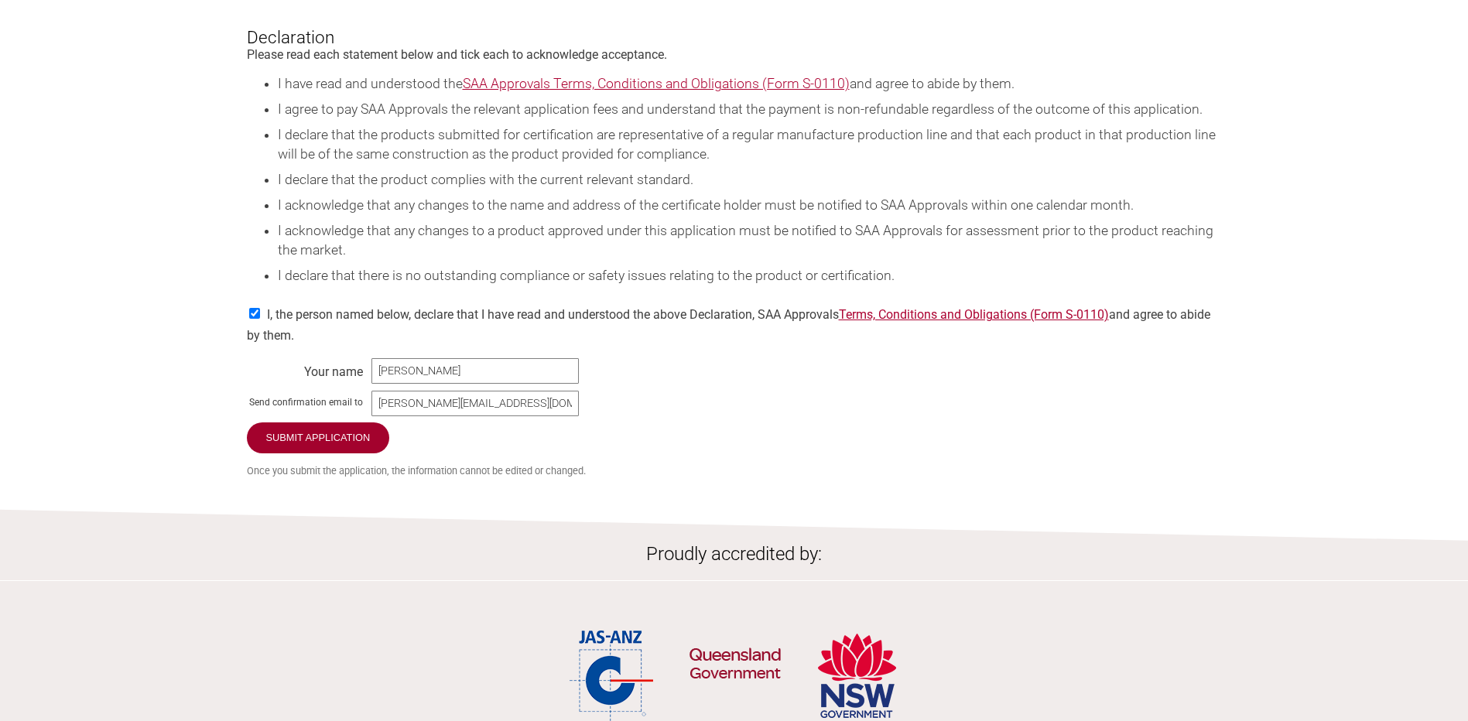
scroll to position [2013, 0]
type textarea "new PCBA and improved the winding method of the heating element for our DeWalt …"
click at [351, 454] on input "Submit Application" at bounding box center [319, 437] width 145 height 33
